Goal: Transaction & Acquisition: Purchase product/service

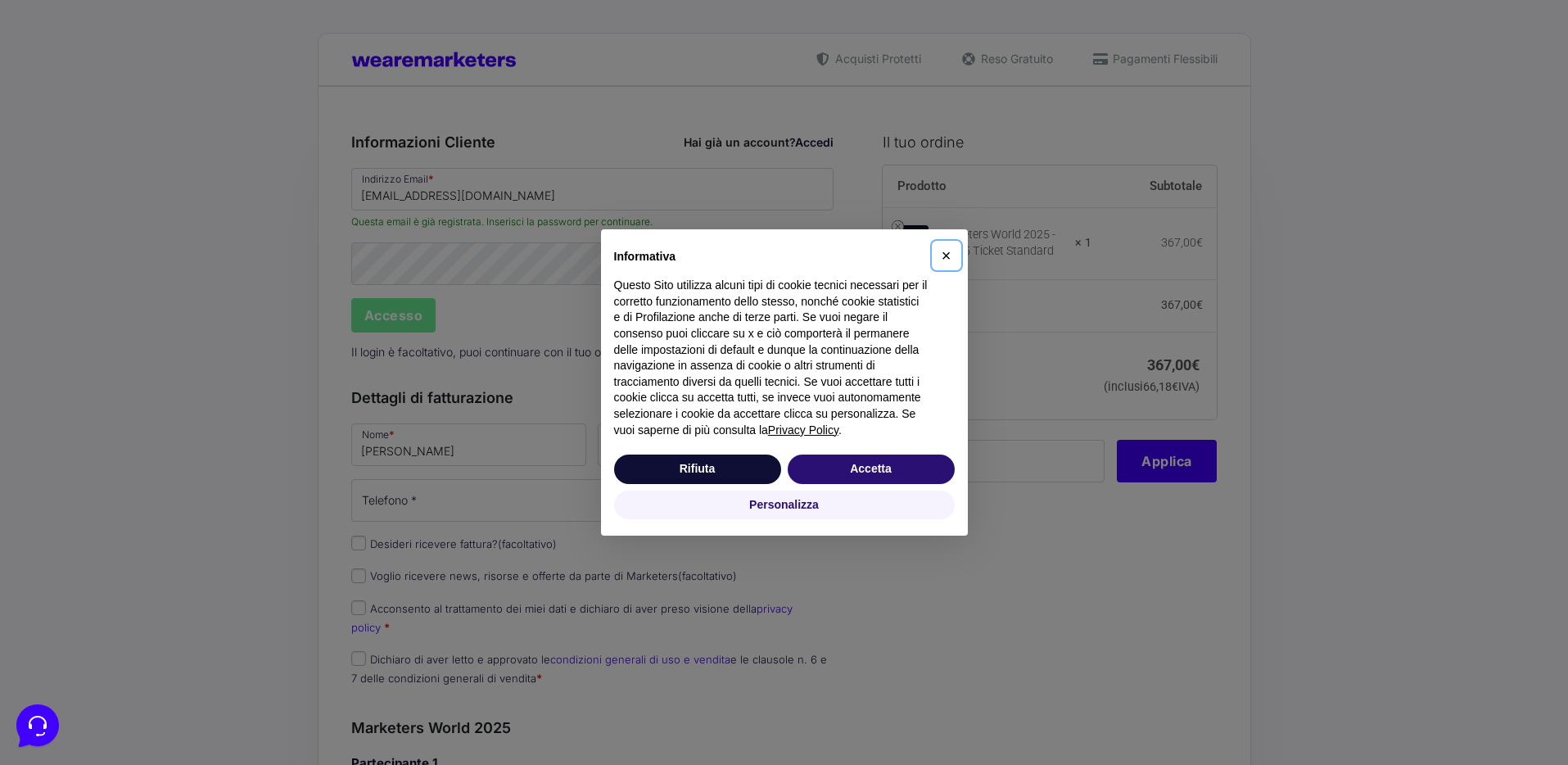
click at [947, 250] on span "×" at bounding box center [946, 256] width 10 height 18
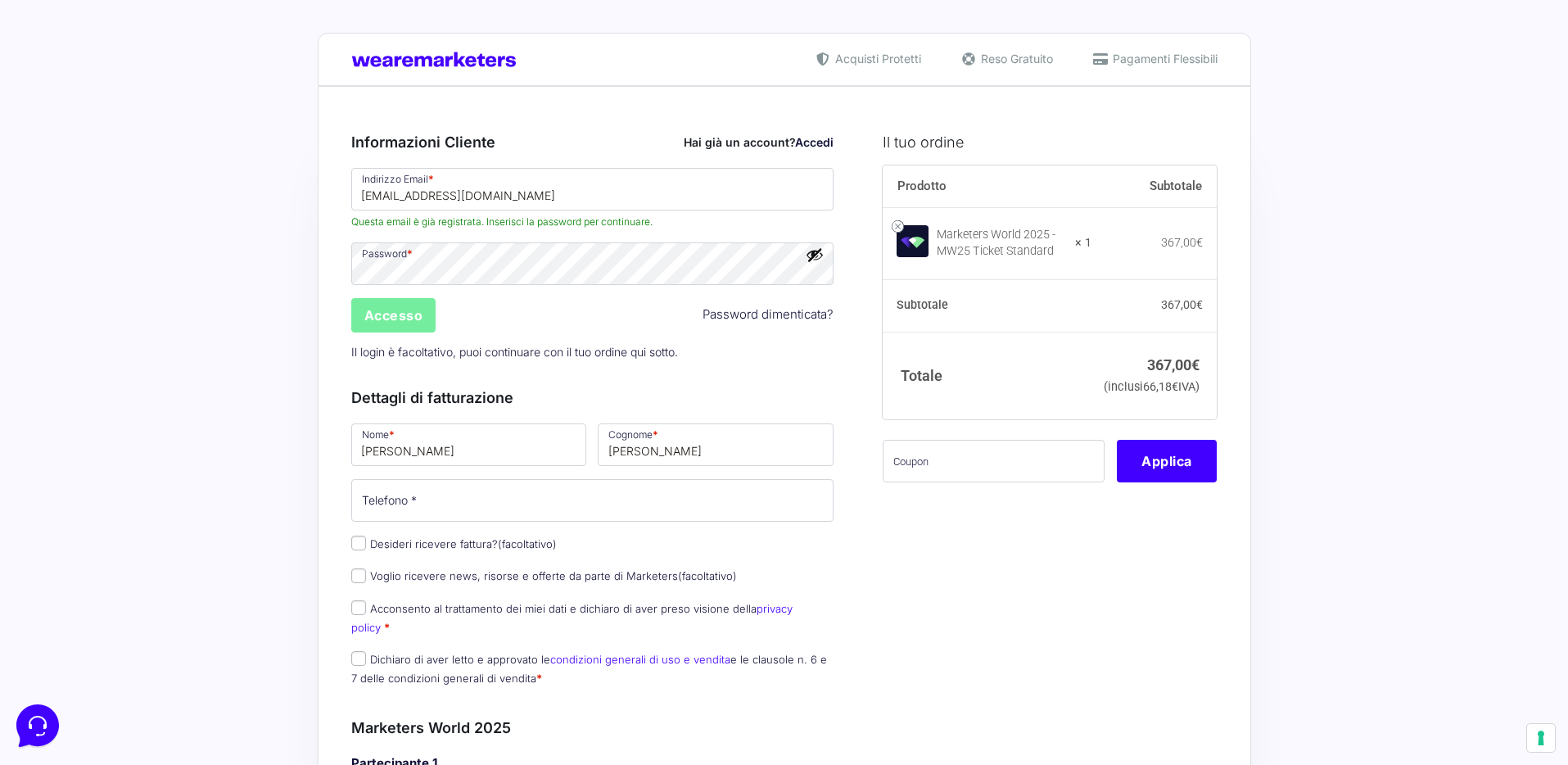
click at [406, 315] on input "Accesso" at bounding box center [393, 315] width 86 height 34
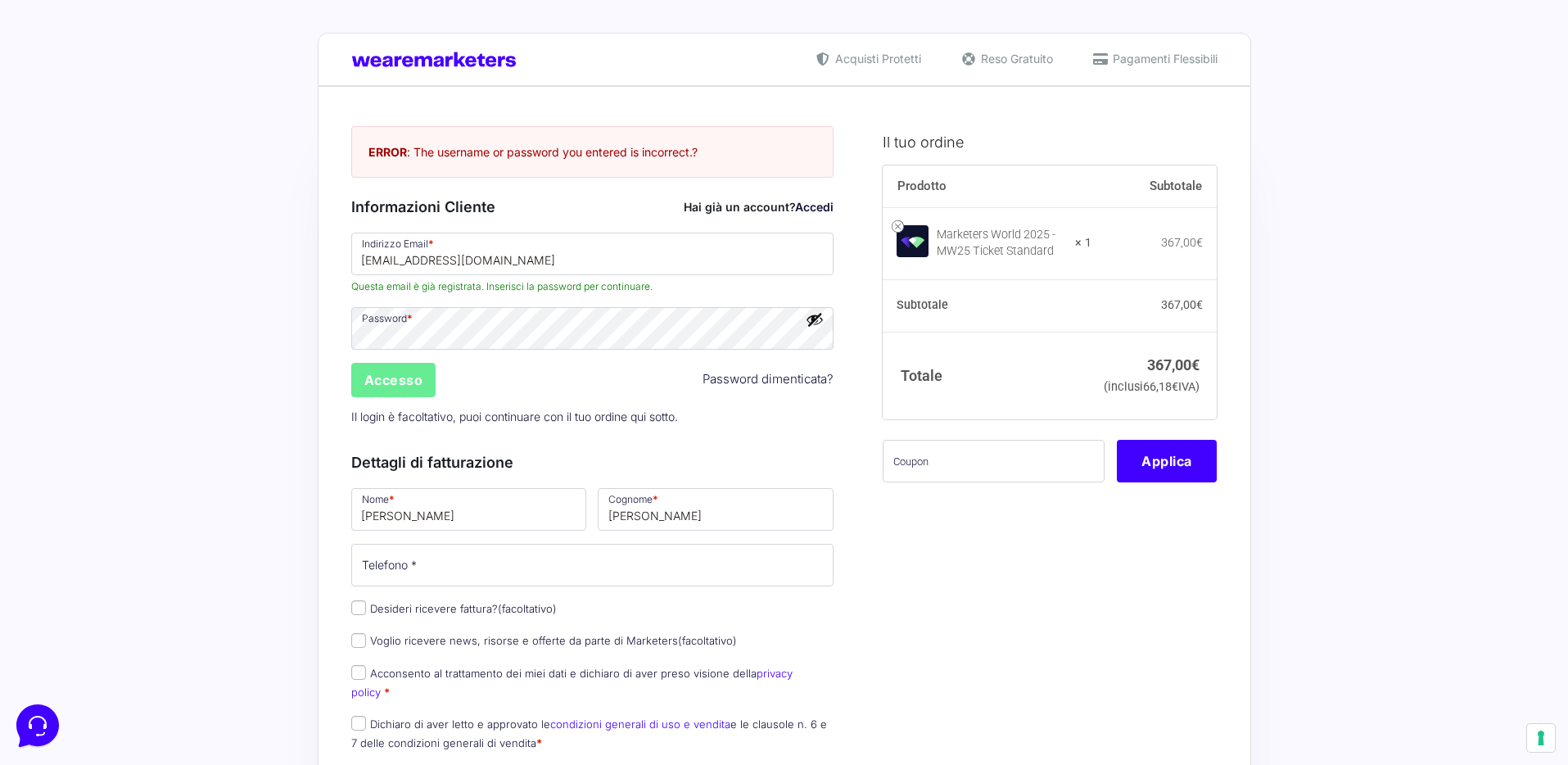
click at [817, 320] on button "Mostra password" at bounding box center [815, 320] width 18 height 18
click at [396, 377] on input "Accesso" at bounding box center [393, 380] width 86 height 34
click at [776, 383] on link "Password dimenticata?" at bounding box center [769, 379] width 131 height 19
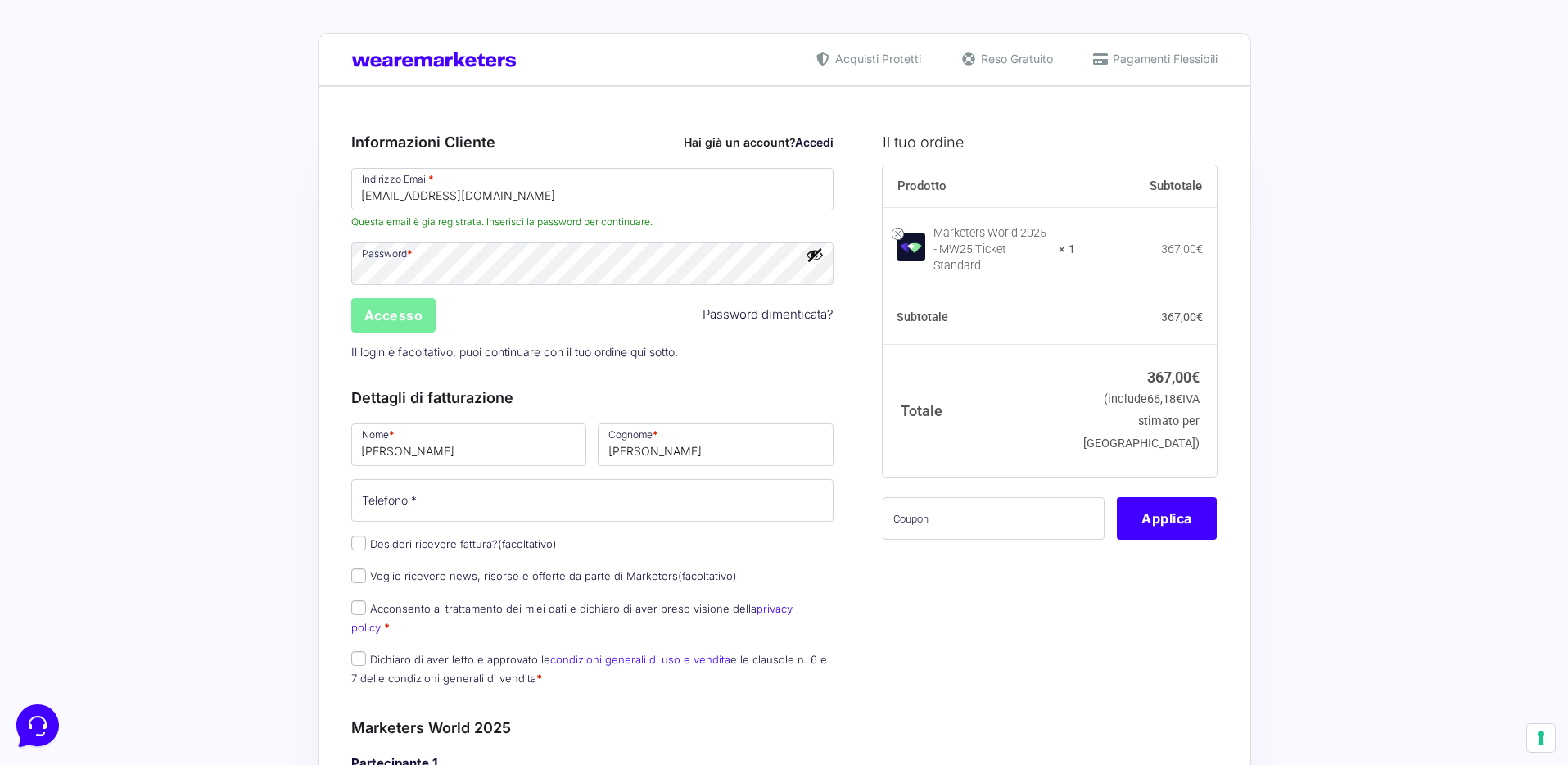
click at [375, 326] on input "Accesso" at bounding box center [393, 315] width 86 height 34
click at [385, 320] on input "Accesso" at bounding box center [393, 315] width 86 height 34
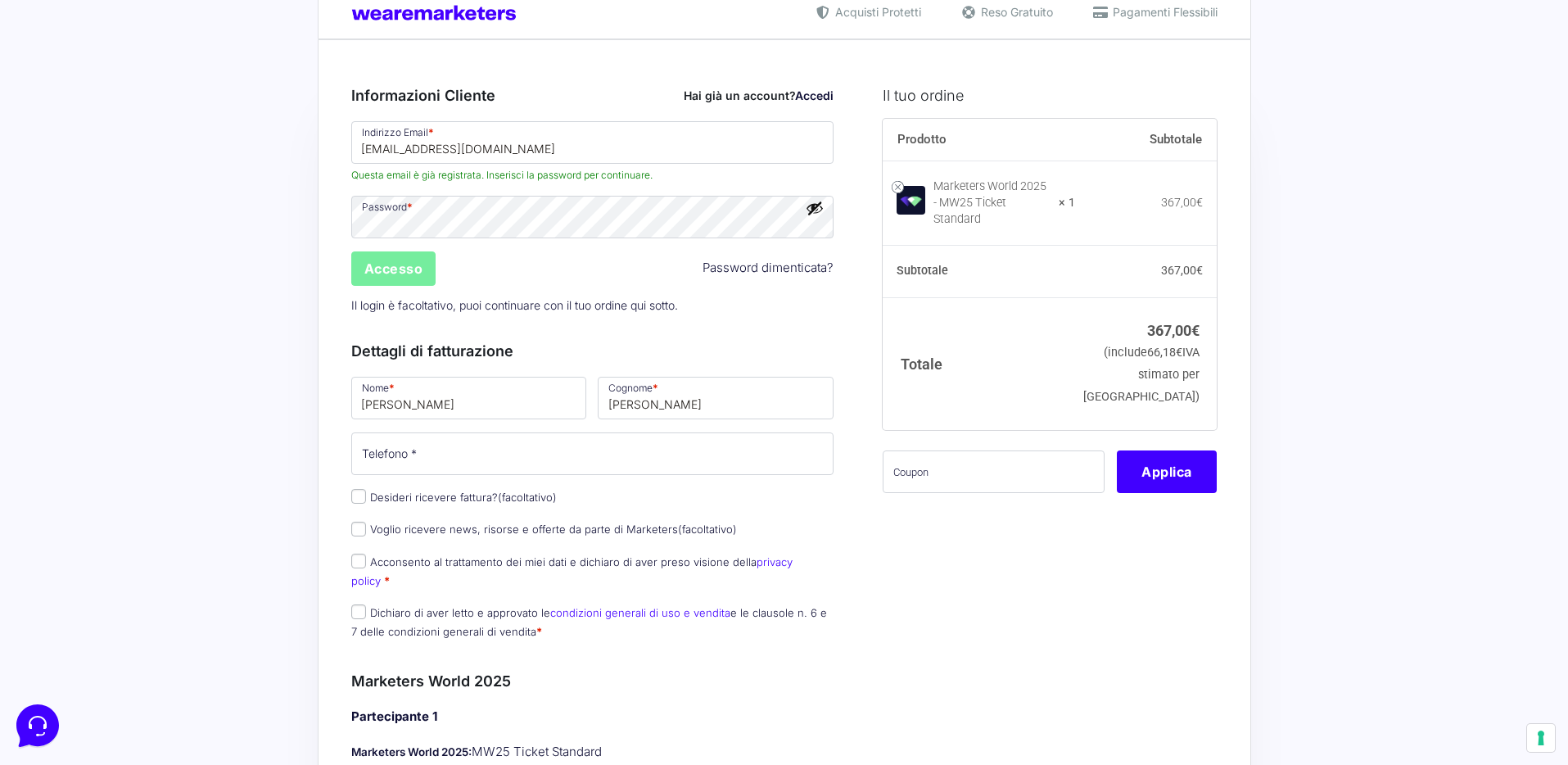
scroll to position [48, 0]
click at [818, 213] on button "Mostra password" at bounding box center [815, 207] width 18 height 18
click at [407, 264] on input "Accesso" at bounding box center [393, 267] width 86 height 34
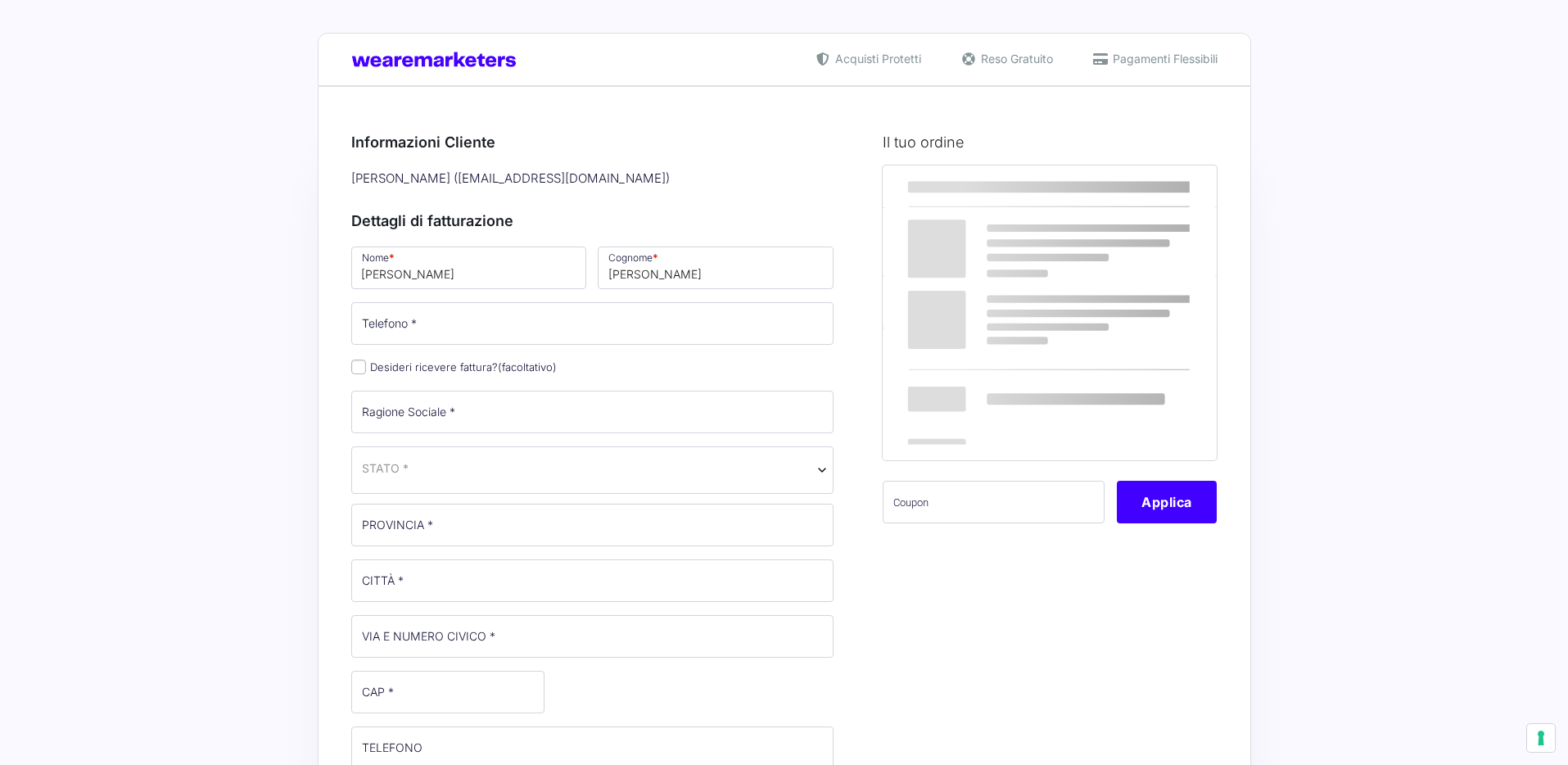
select select
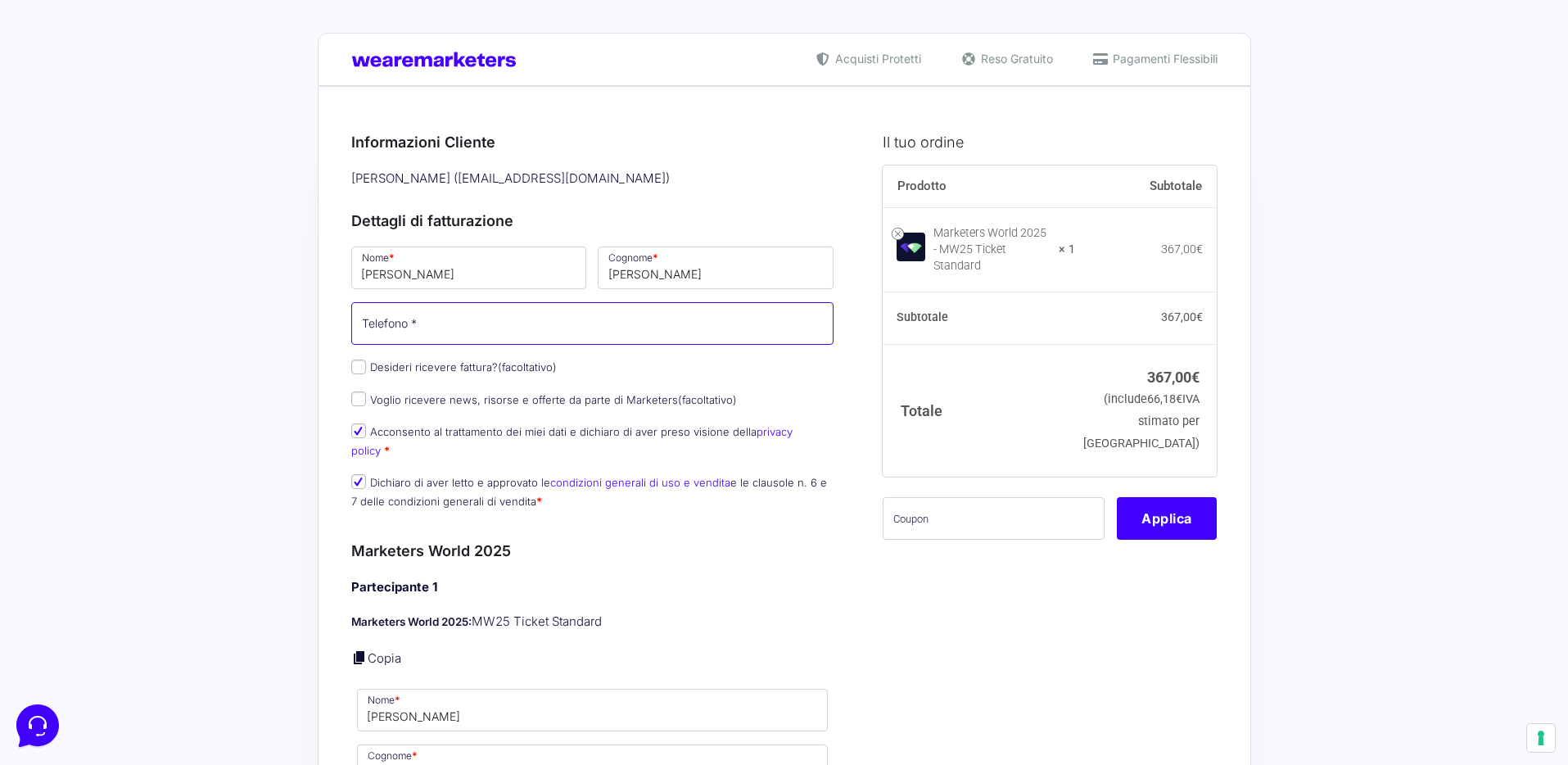
click at [544, 330] on input "Telefono *" at bounding box center [592, 323] width 483 height 42
type input "3711089198"
click at [360, 369] on input "Desideri ricevere fattura? (facoltativo)" at bounding box center [358, 366] width 14 height 14
checkbox input "true"
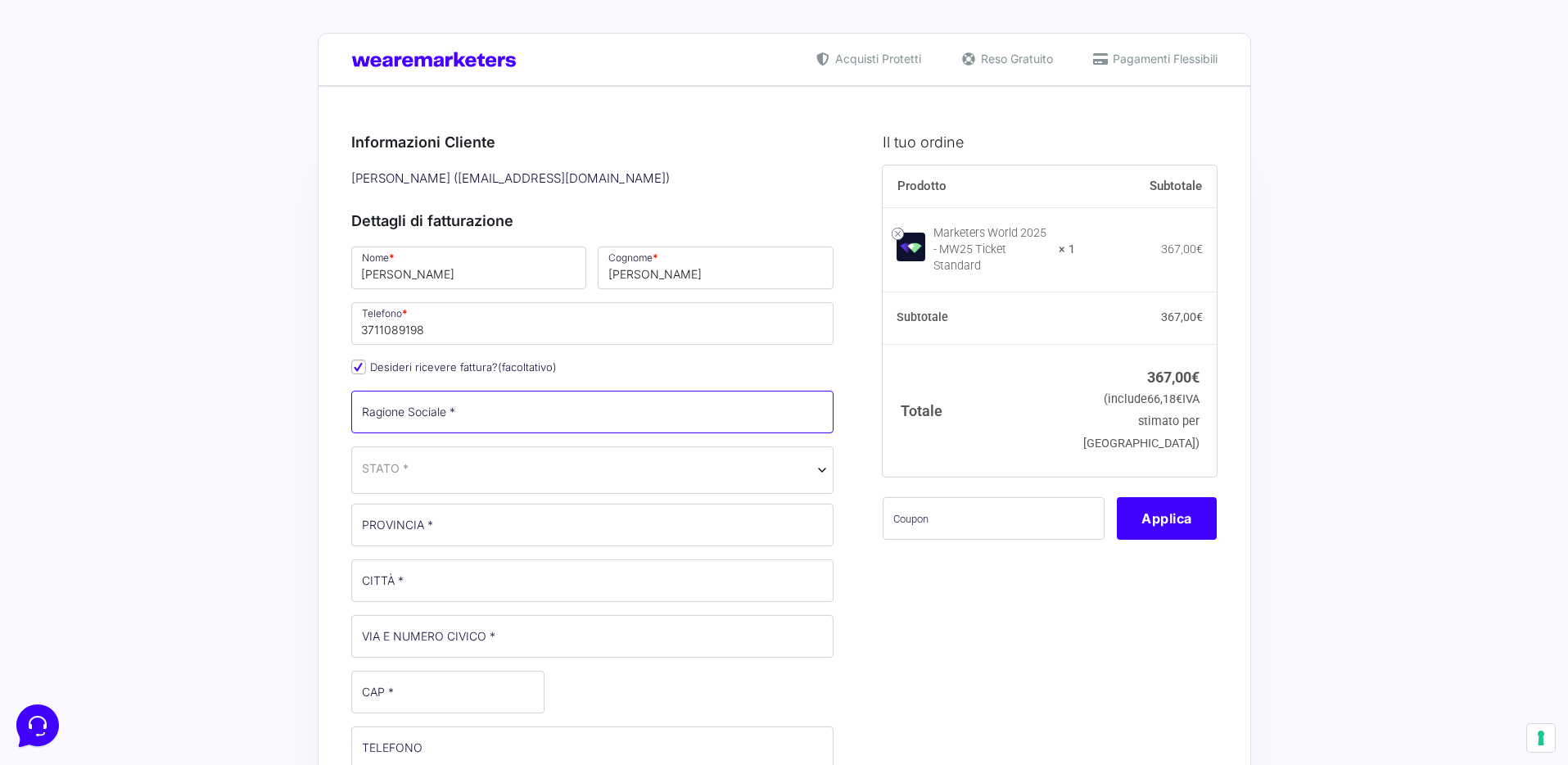
click at [454, 411] on input "Ragione Sociale *" at bounding box center [592, 411] width 483 height 42
type input "E-BOX SRLS"
select select "IT"
type input "[STREET_ADDRESS][PERSON_NAME]"
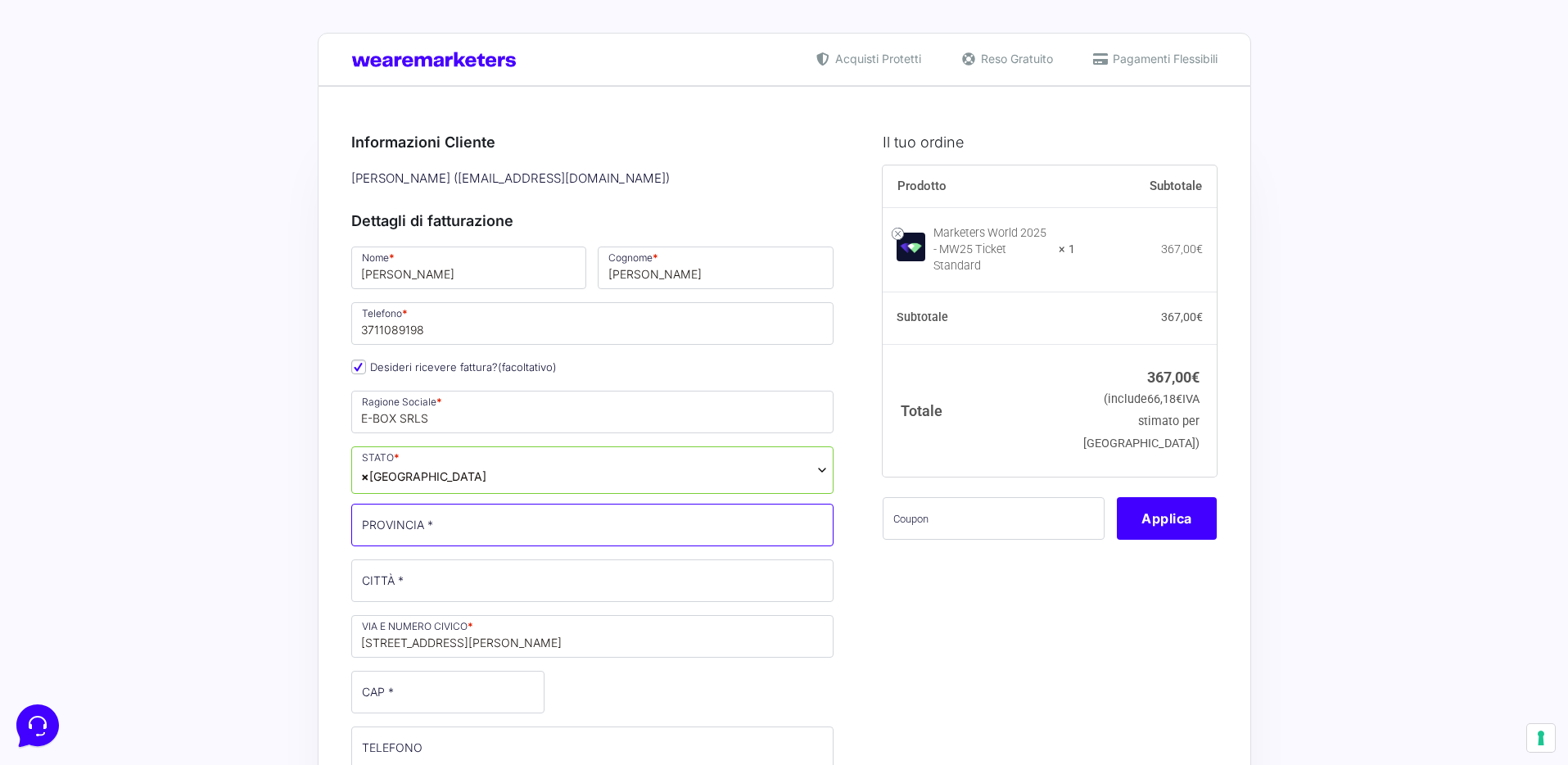
click at [455, 531] on input "PROVINCIA *" at bounding box center [592, 525] width 483 height 42
type input "Ascoli [PERSON_NAME]"
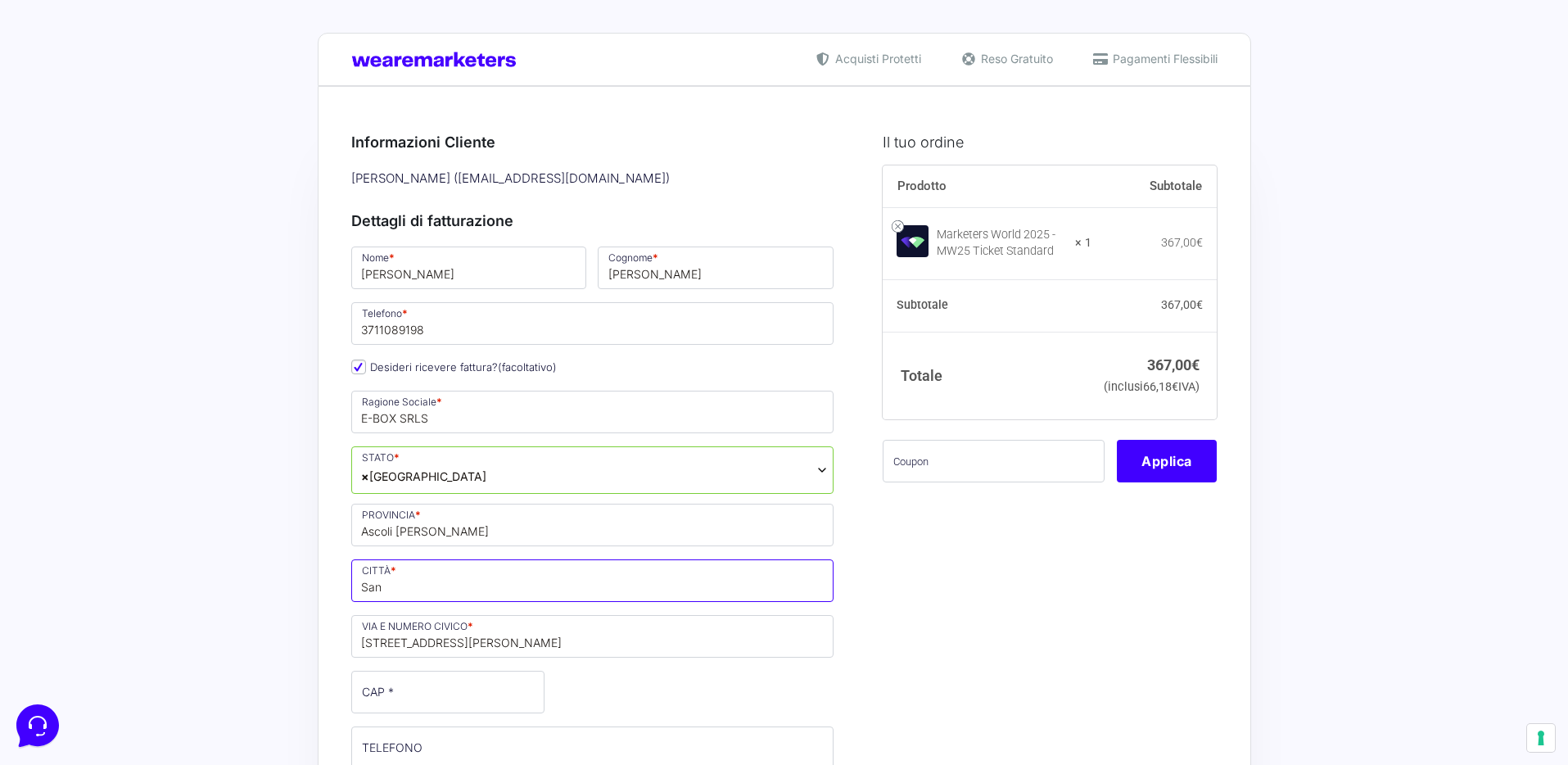
type input "[GEOGRAPHIC_DATA]"
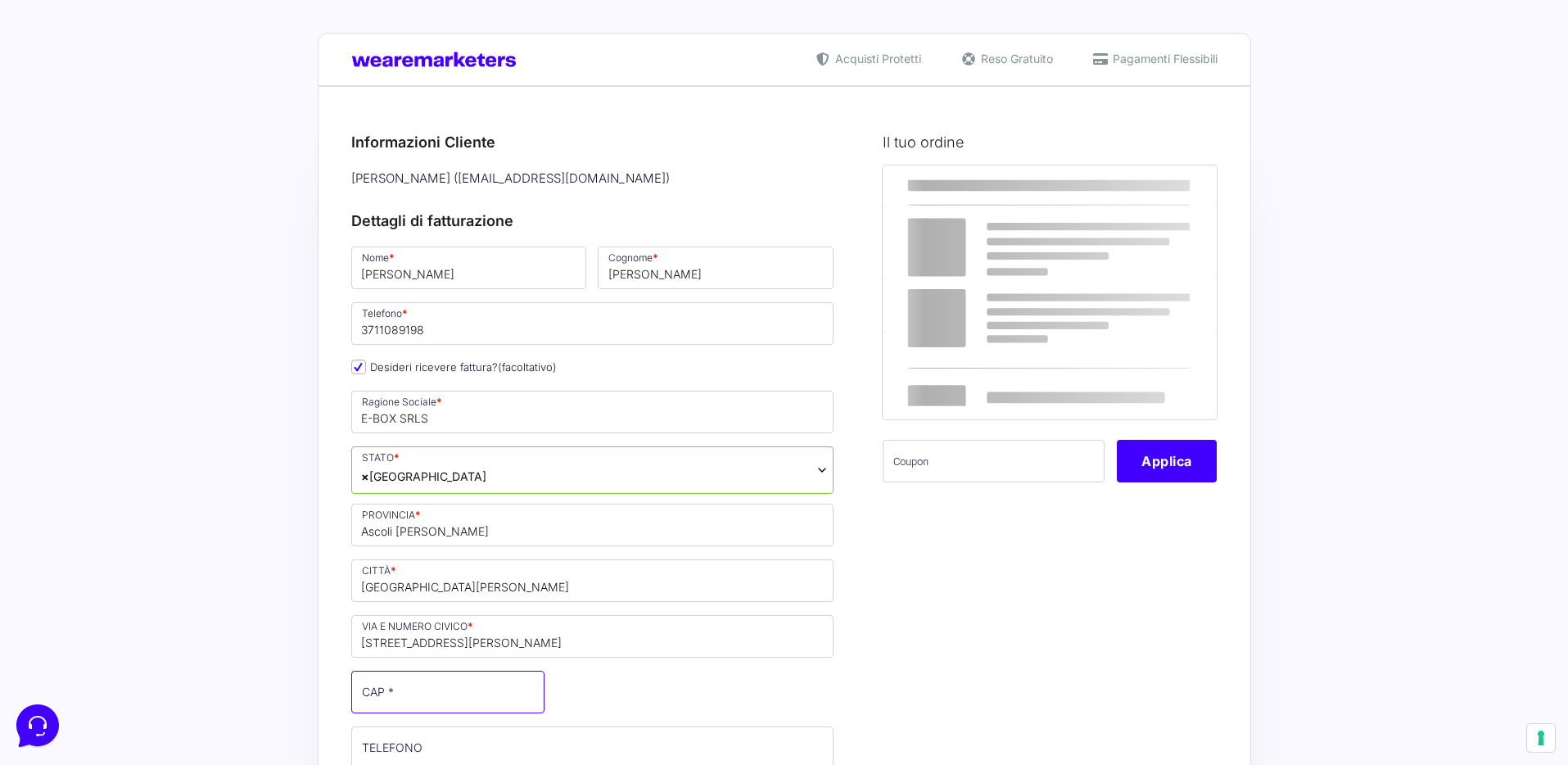
click at [416, 699] on input "CAP *" at bounding box center [447, 691] width 194 height 42
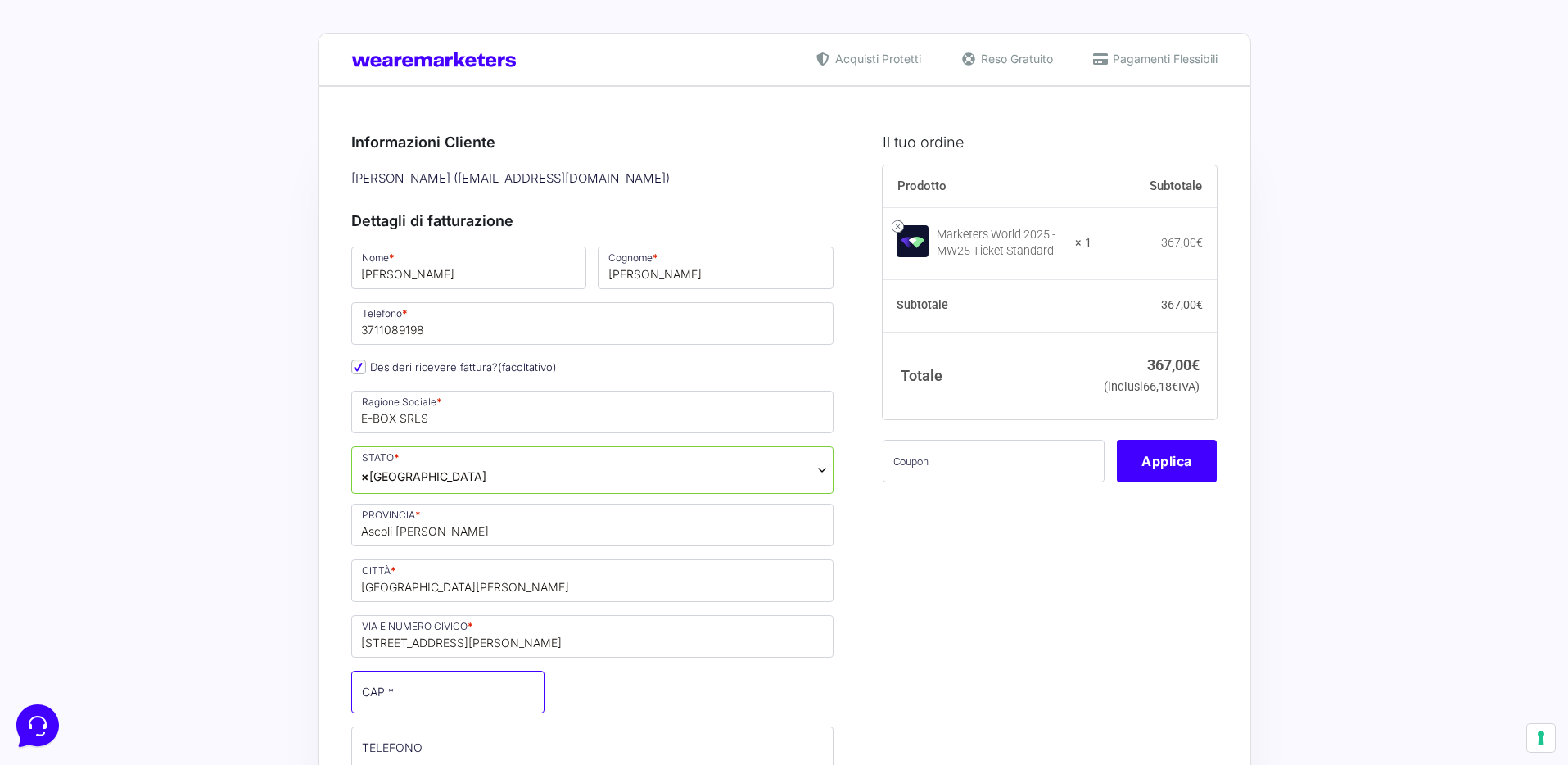
type input "63074"
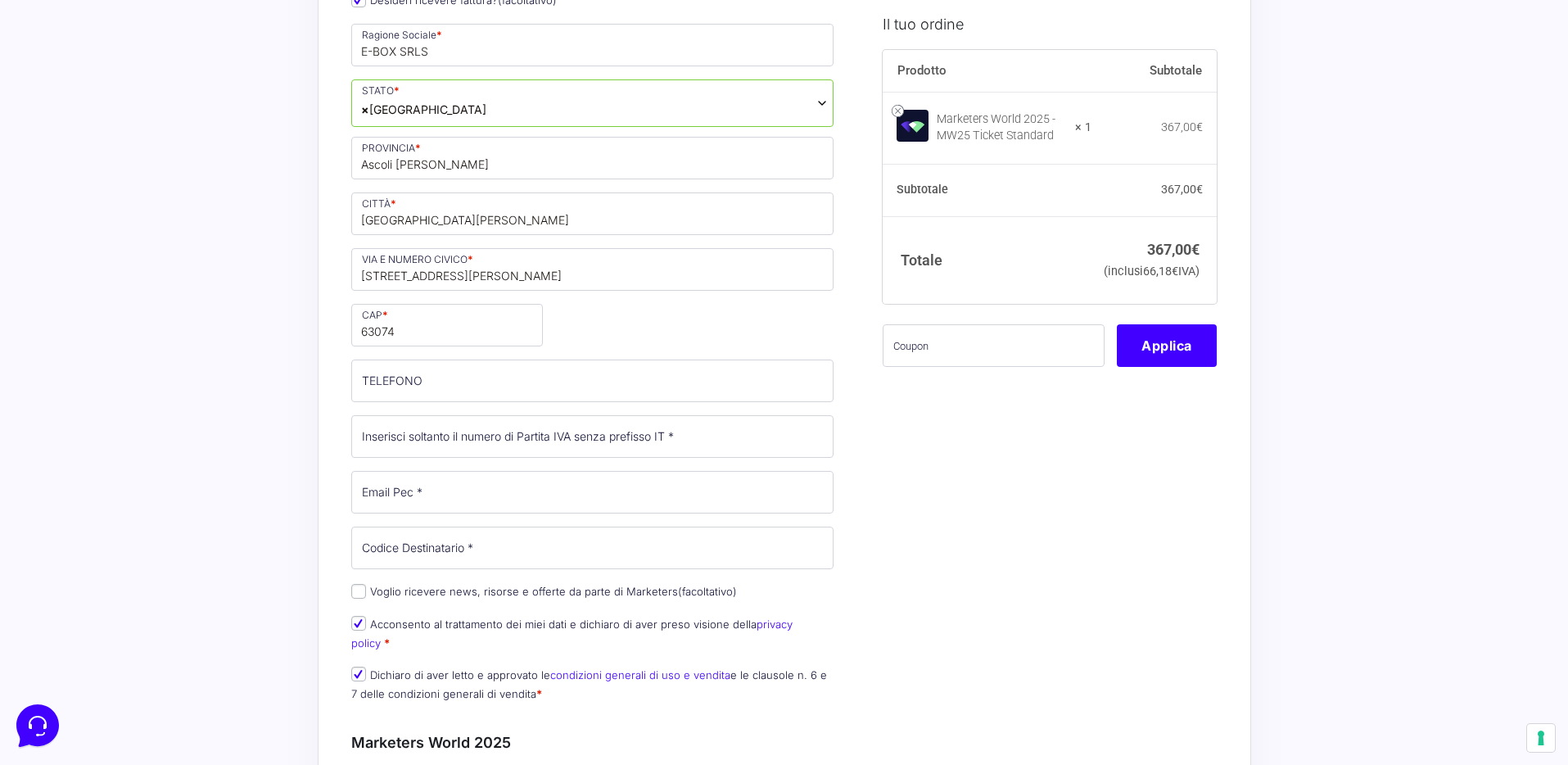
scroll to position [366, 0]
click at [447, 543] on input "Codice Destinatario *" at bounding box center [592, 548] width 483 height 42
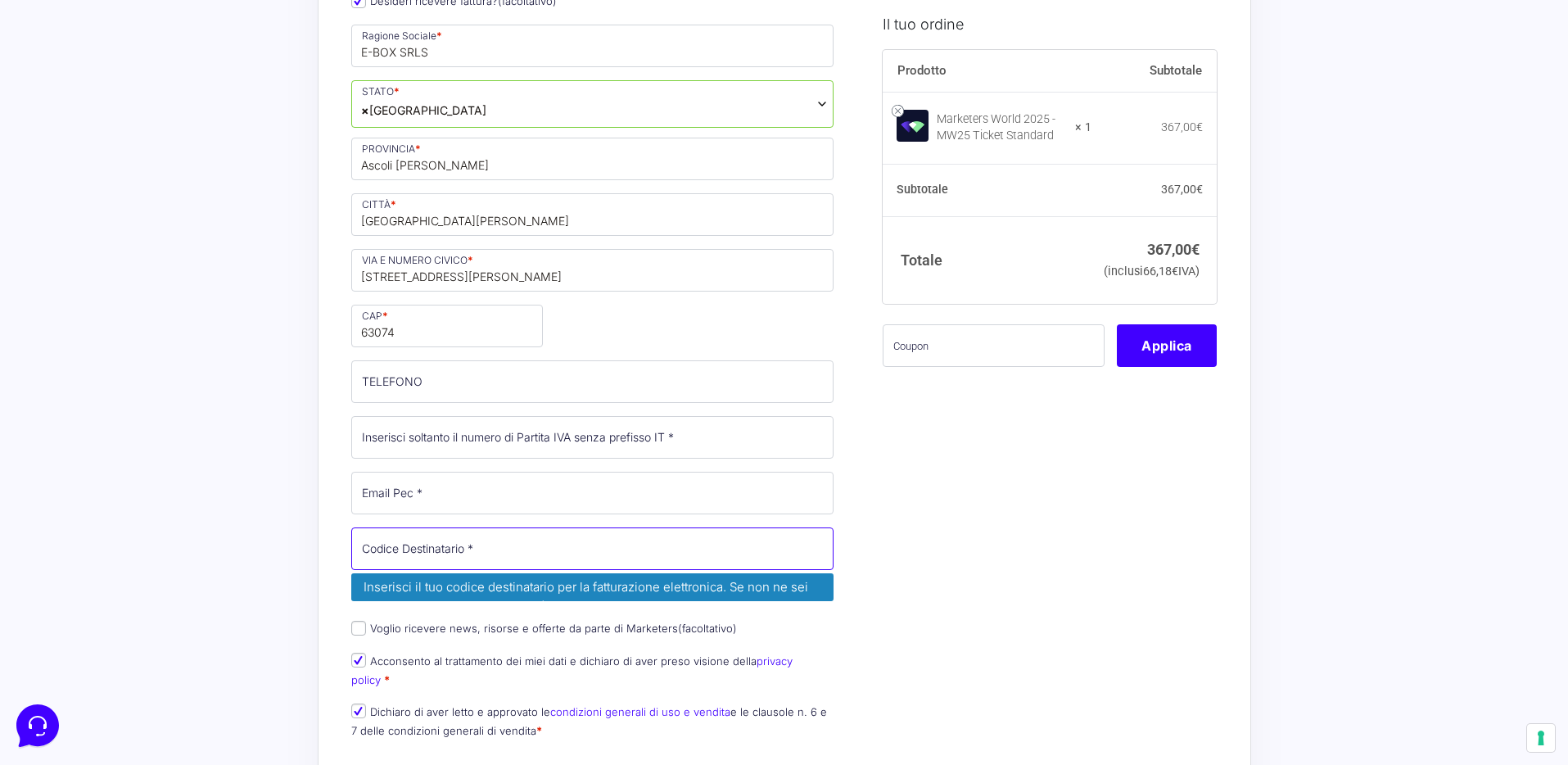
paste input "W7YVJK9"
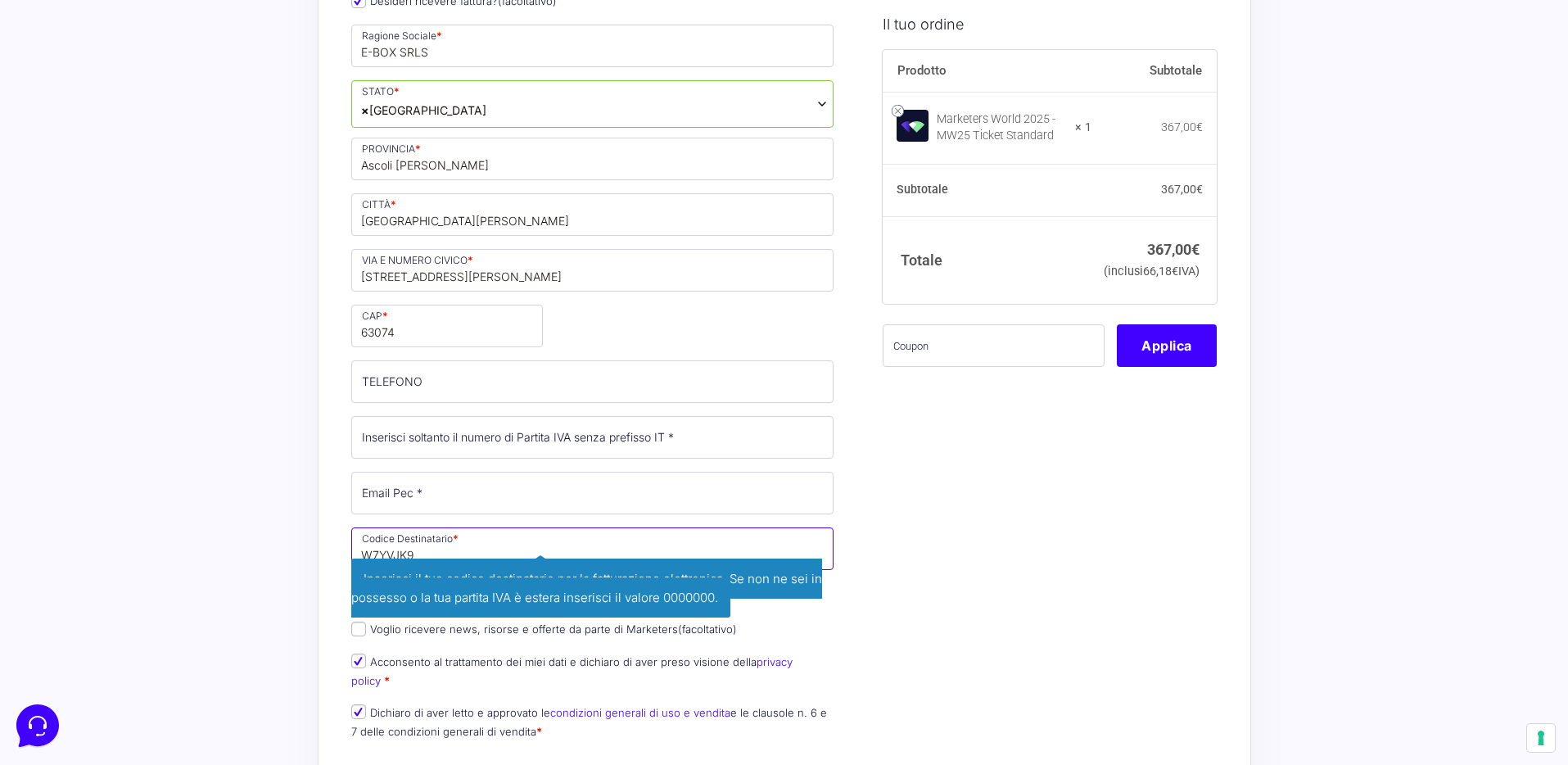
type input "W7YVJK9"
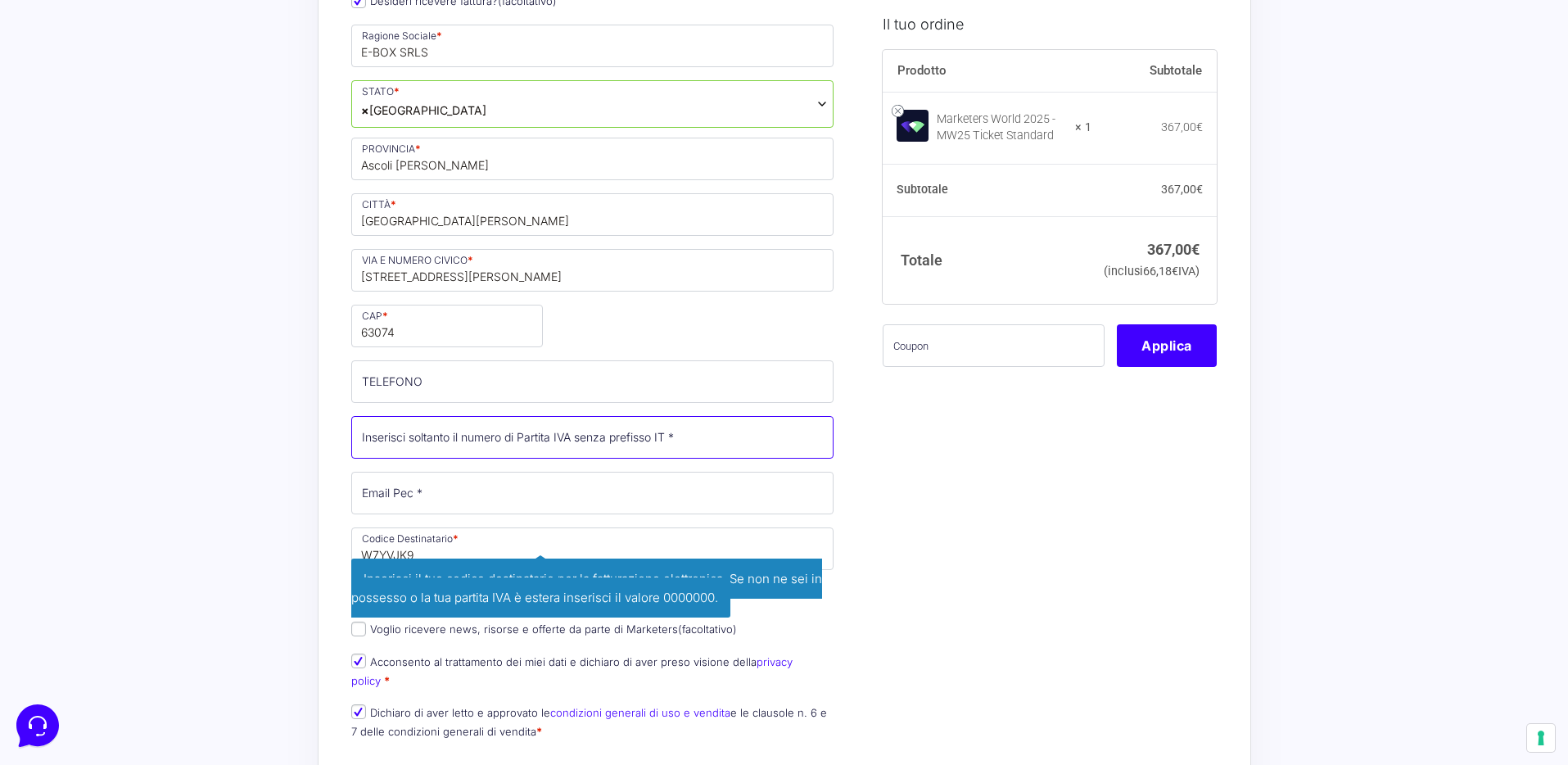
click at [434, 436] on input "Partita Iva *" at bounding box center [592, 436] width 483 height 42
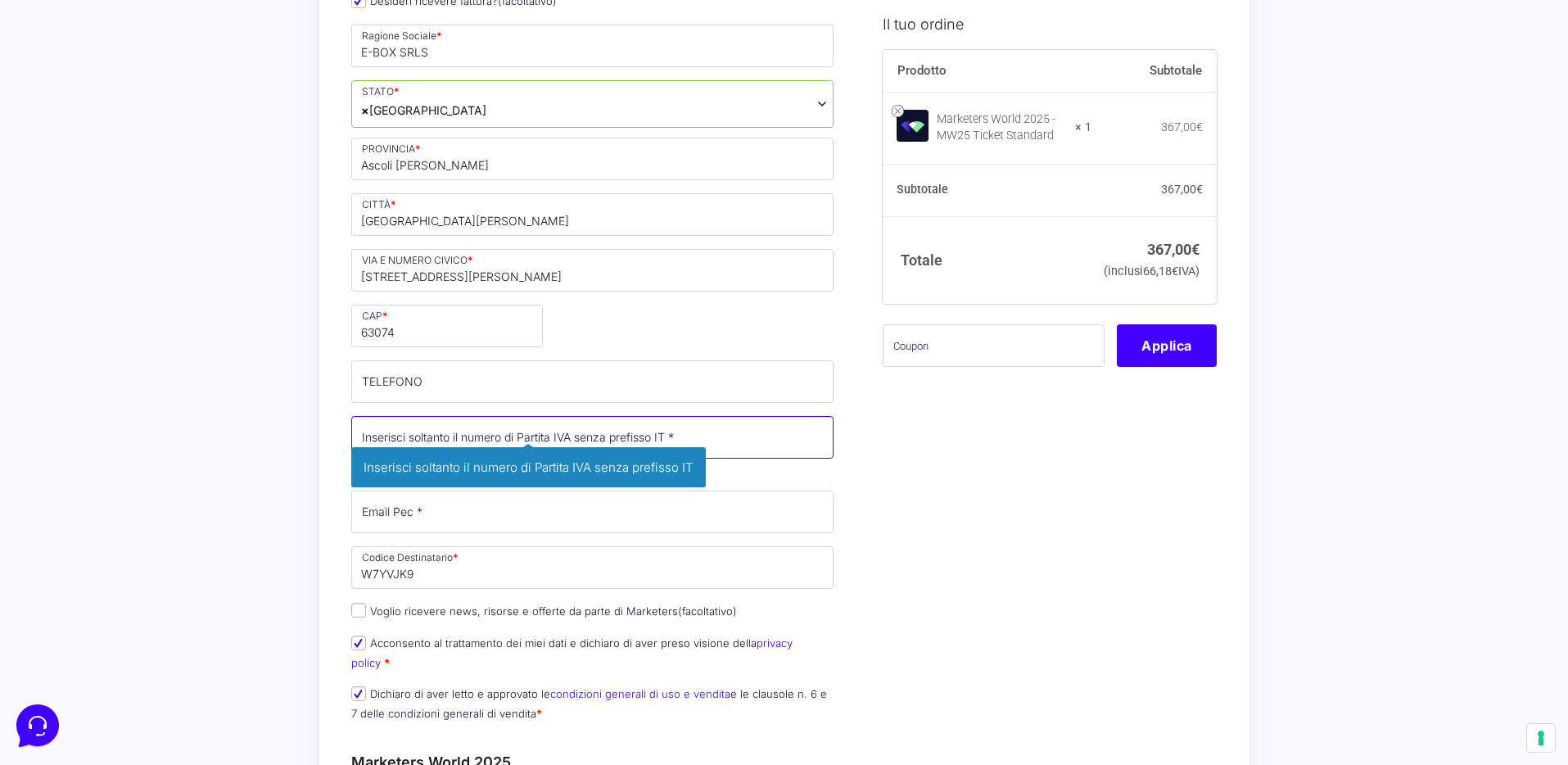
paste input "02476840448"
type input "02476840448"
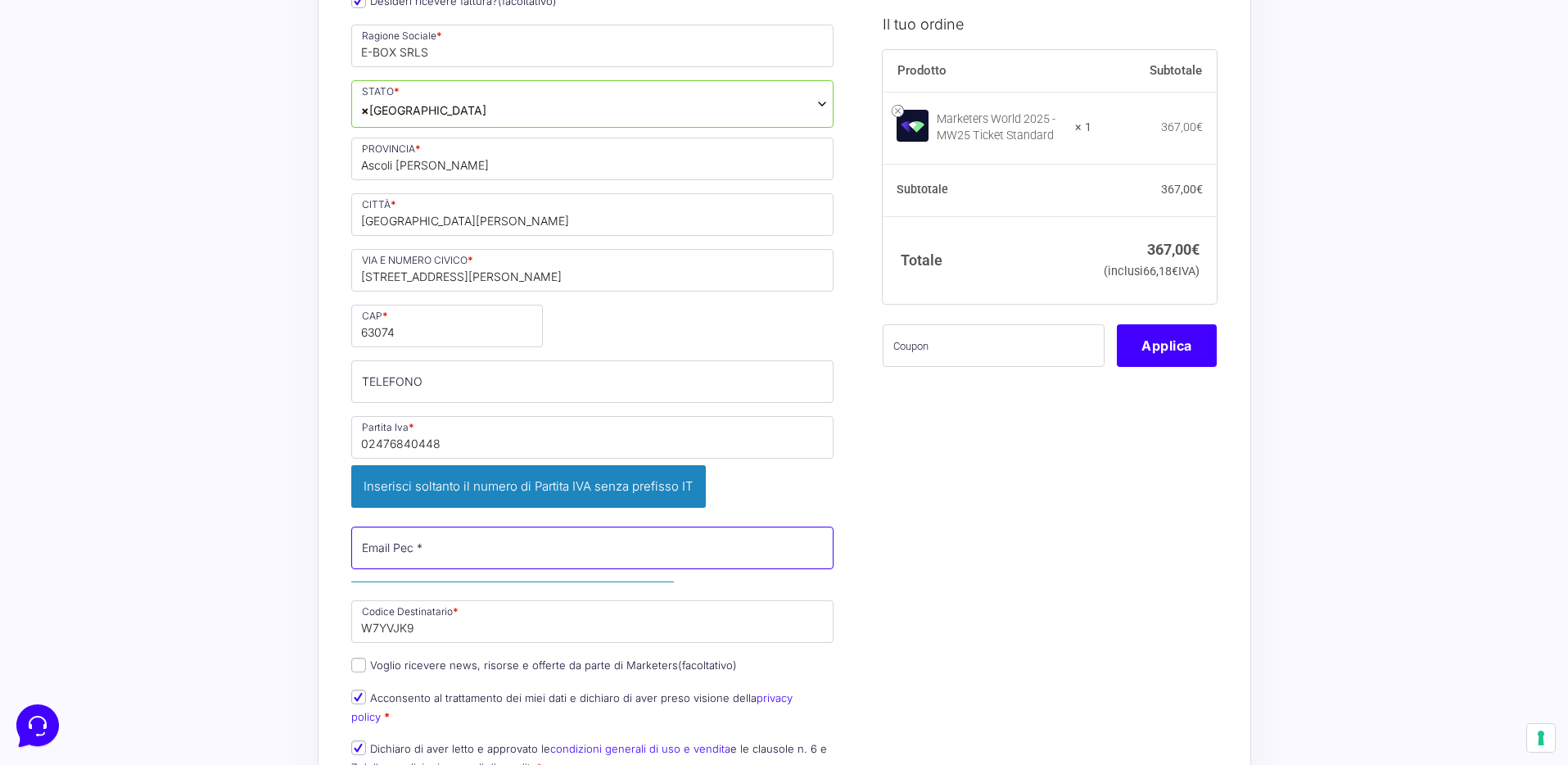
click at [506, 524] on p "Email Pec * Inserisci la tua casella di posta elettronica certificata." at bounding box center [592, 557] width 494 height 67
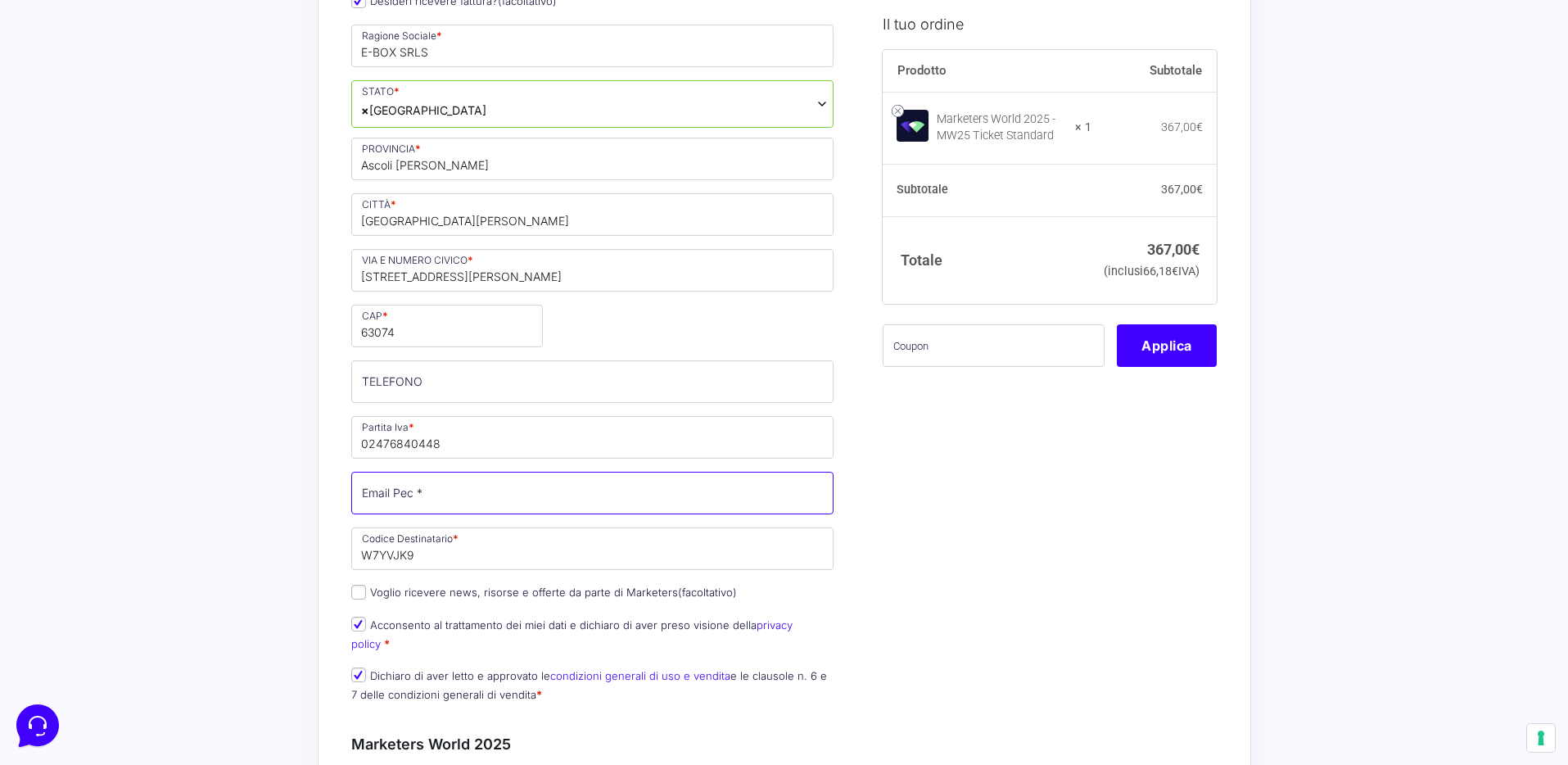
paste input "[EMAIL_ADDRESS][DOMAIN_NAME]"
type input "[EMAIL_ADDRESS][DOMAIN_NAME]"
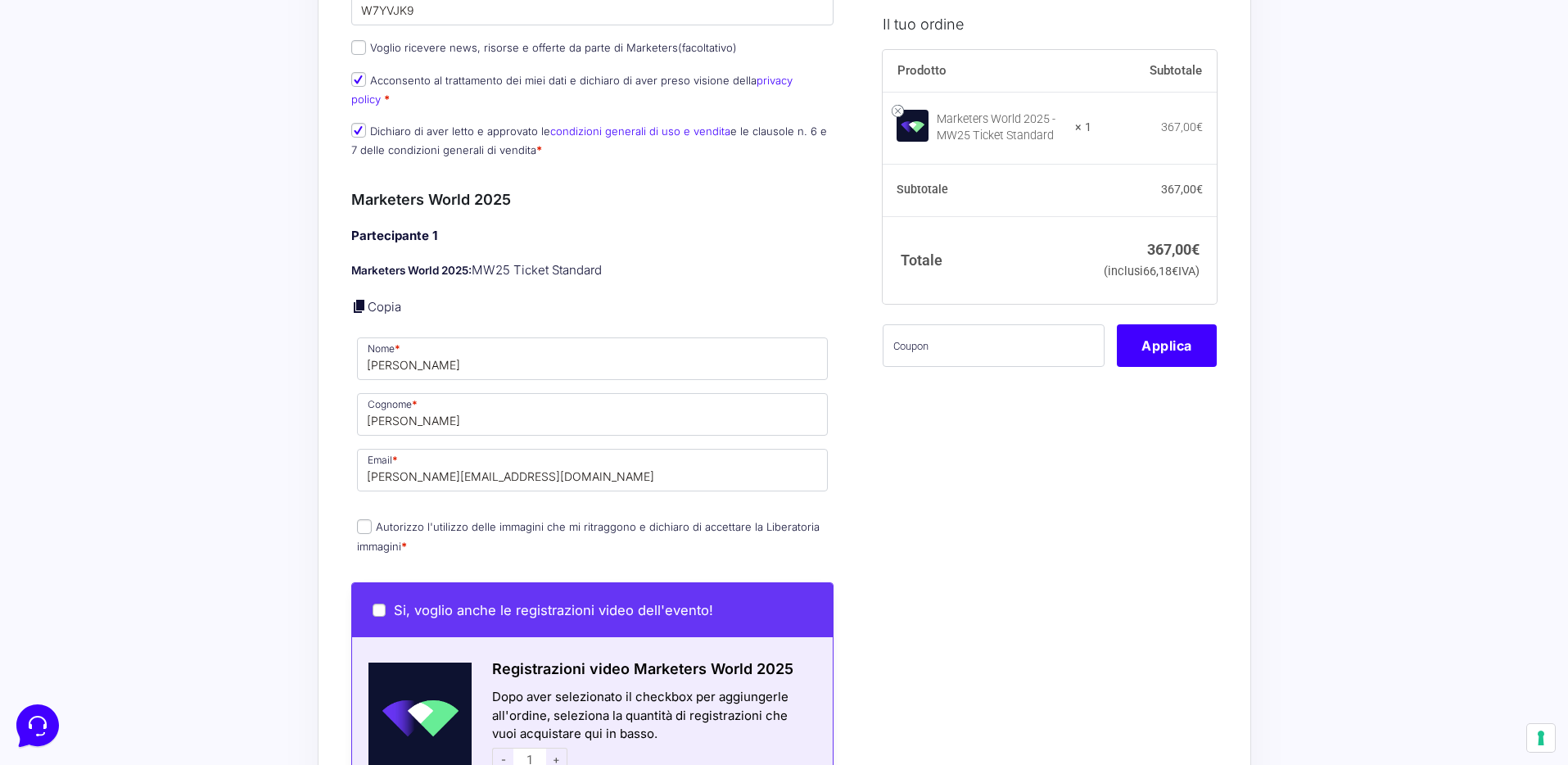
scroll to position [889, 0]
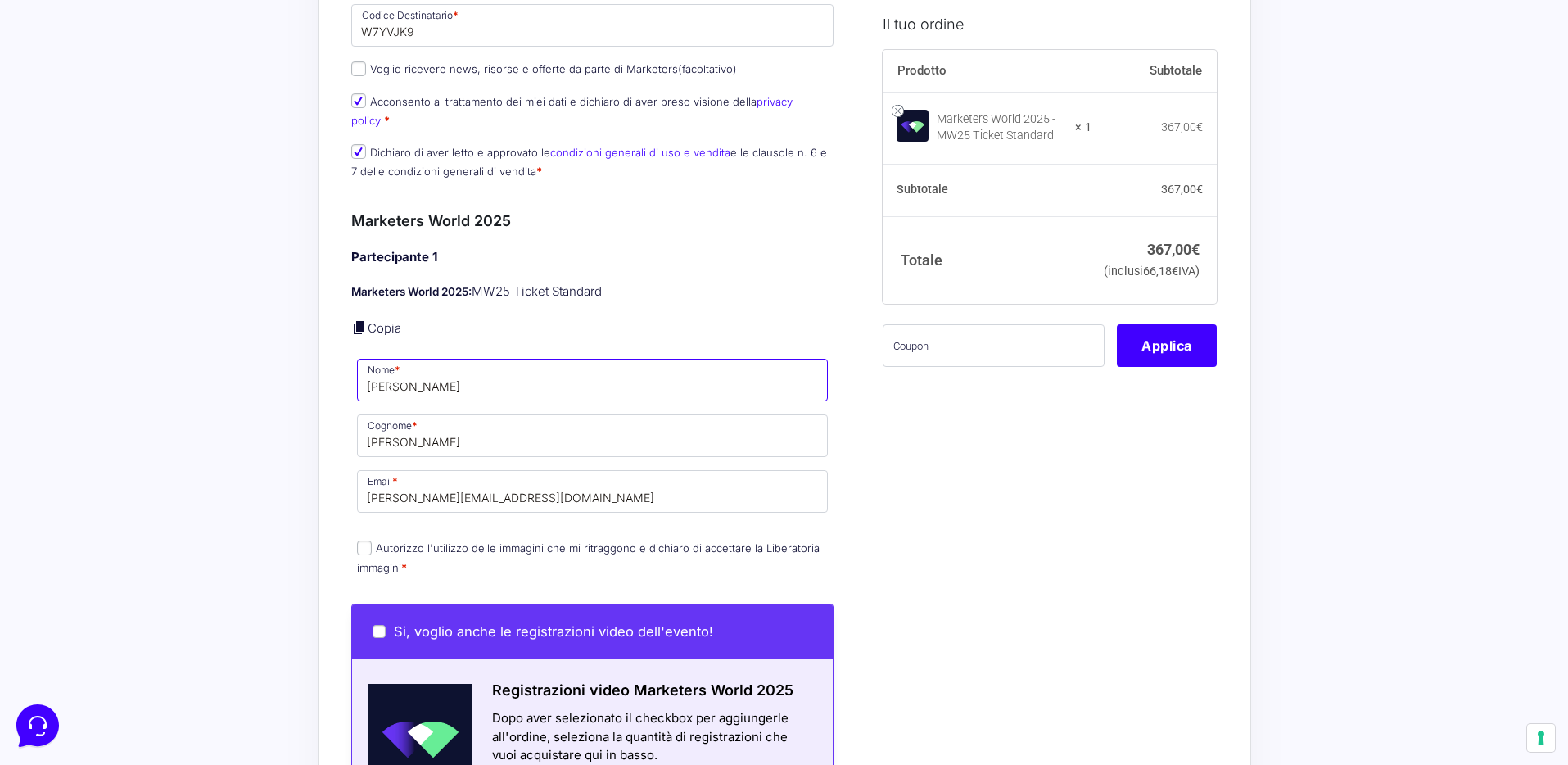
drag, startPoint x: 409, startPoint y: 369, endPoint x: 287, endPoint y: 349, distance: 123.6
click at [287, 349] on div "Acquisti Protetti Reso Gratuito Pagamenti Flessibili Riepilogo Ordine 367,00 € …" at bounding box center [784, 438] width 1568 height 2656
type input "Ilaria"
type input "Fioroni"
type input "ilaria@e-box.it"
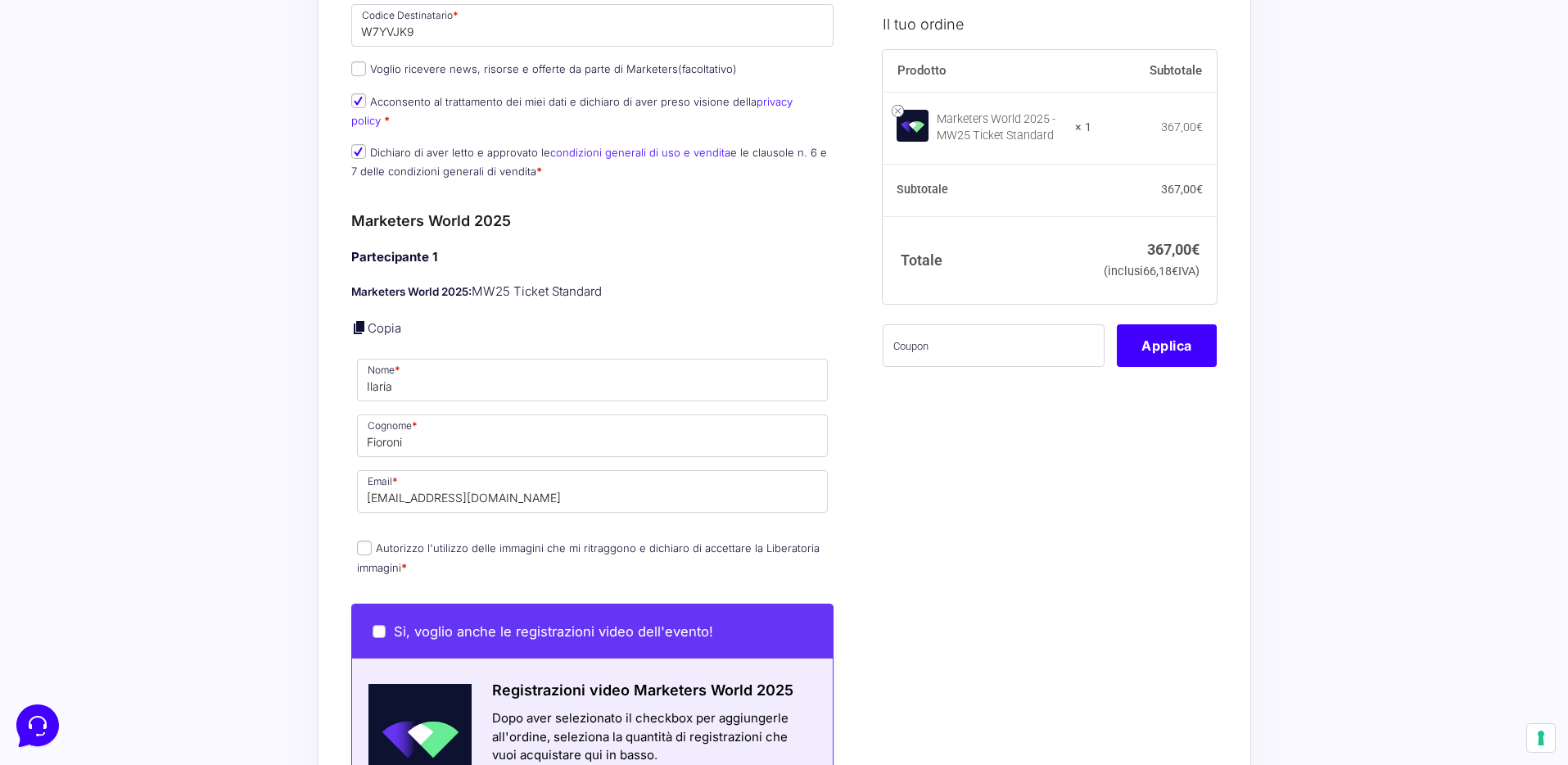
click at [364, 540] on input "Autorizzo l'utilizzo delle immagini che mi ritraggono e dichiaro di accettare l…" at bounding box center [365, 547] width 14 height 14
checkbox input "true"
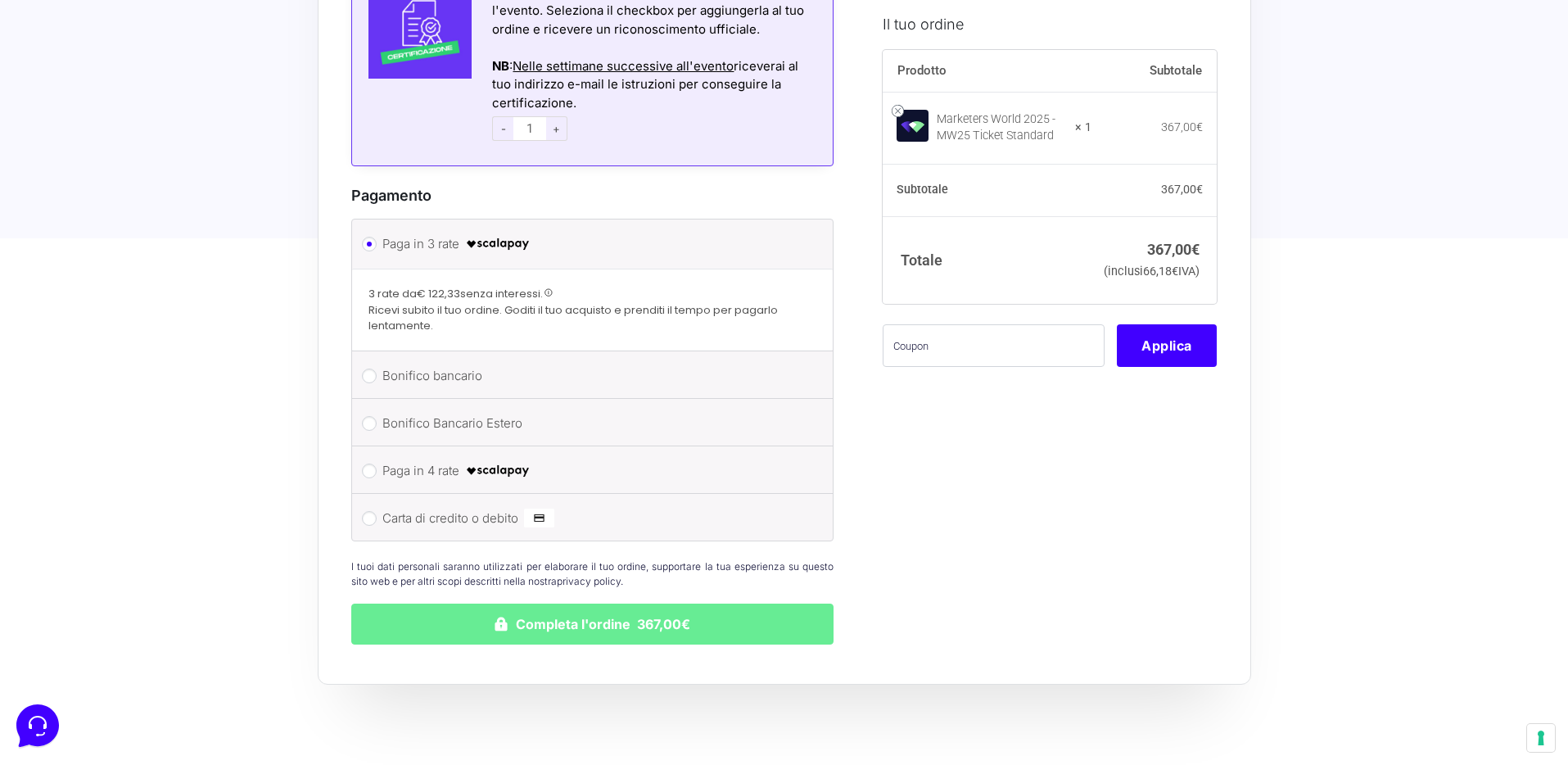
scroll to position [1890, 0]
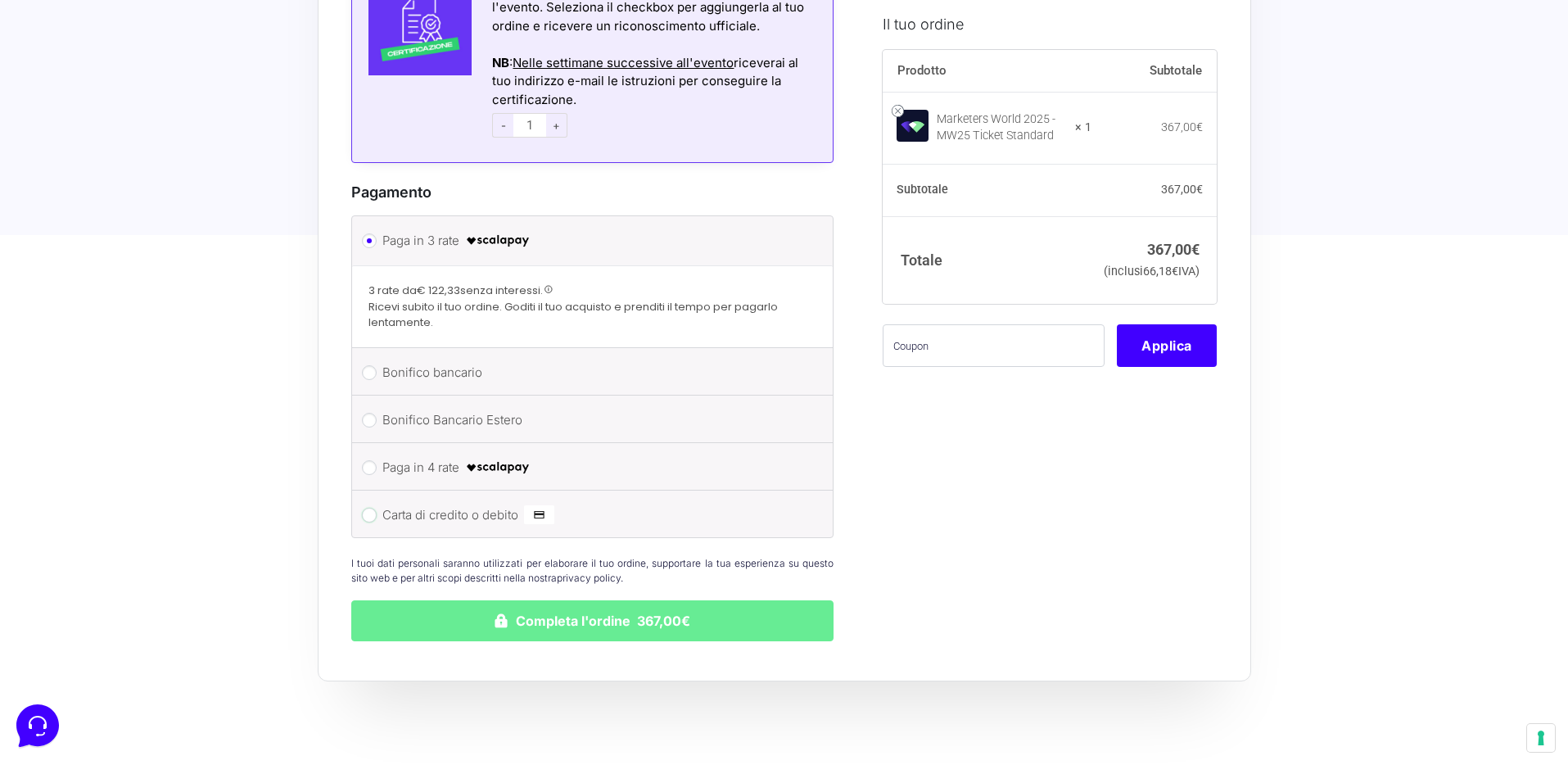
click at [371, 508] on input "Carta di credito o debito" at bounding box center [369, 515] width 14 height 14
radio input "true"
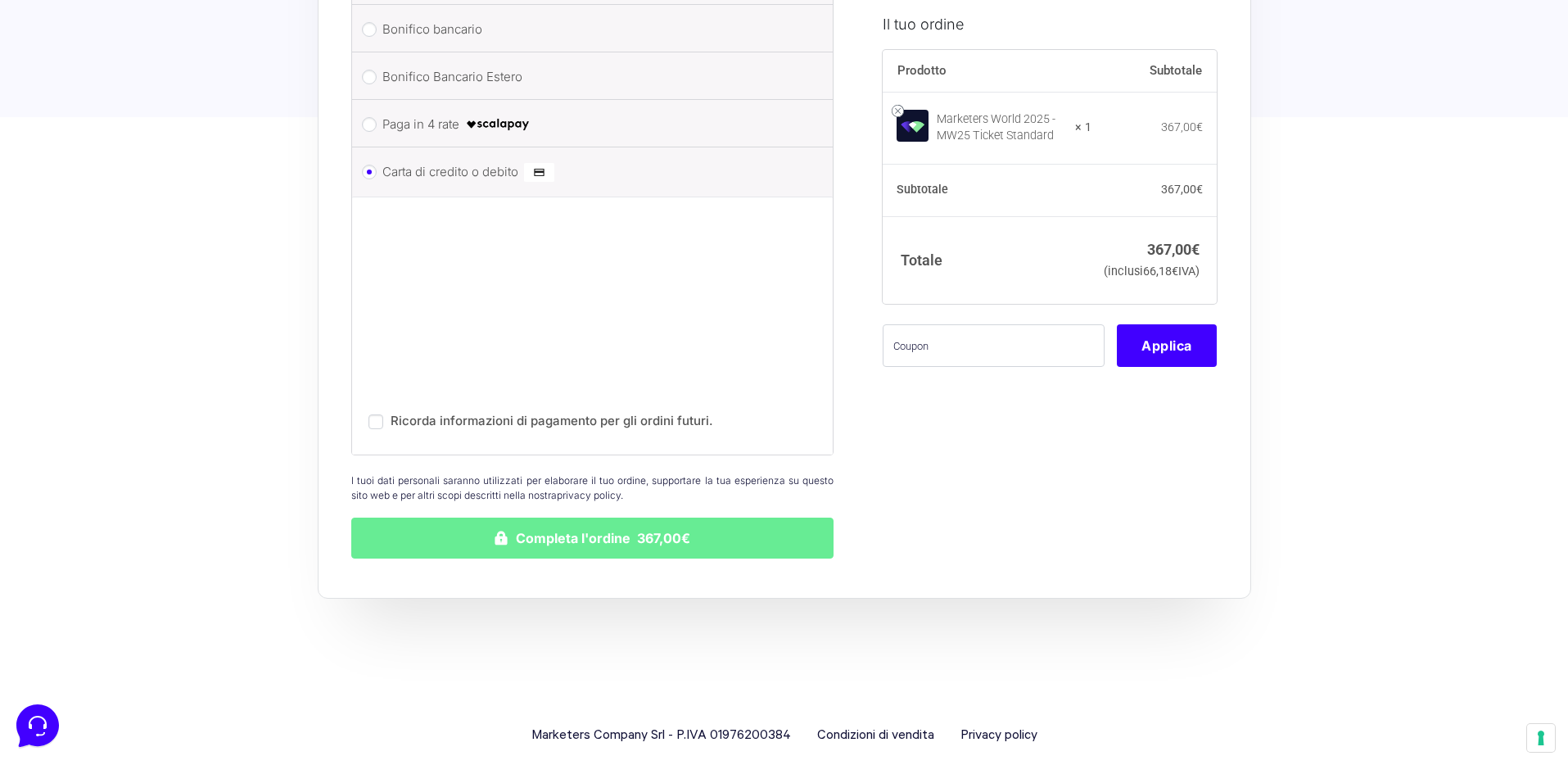
scroll to position [2156, 0]
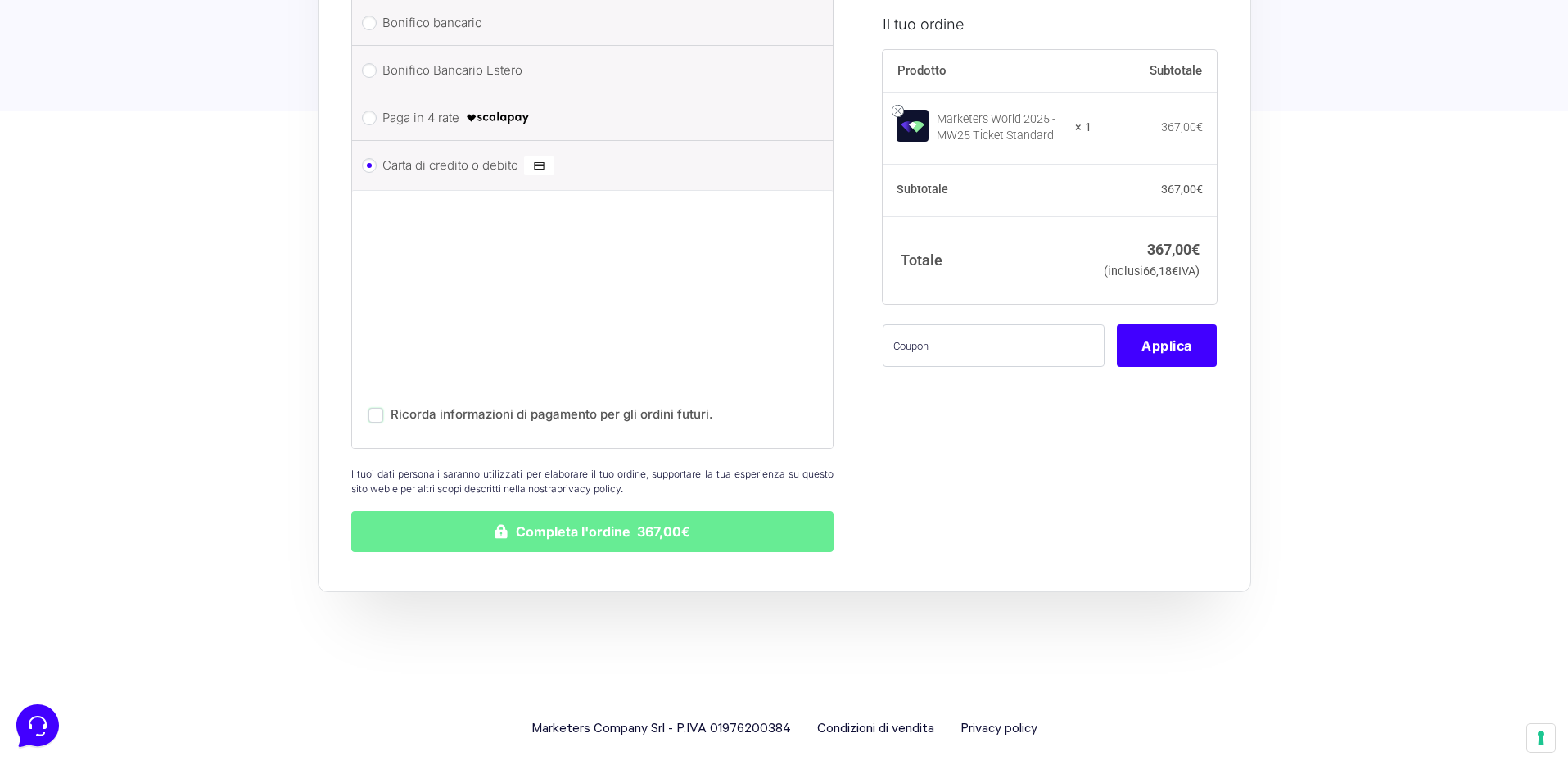
click at [374, 408] on input "Ricorda informazioni di pagamento per gli ordini futuri." at bounding box center [375, 415] width 14 height 14
checkbox input "false"
click at [646, 515] on button "Completa l'ordine 367,00€" at bounding box center [592, 531] width 483 height 40
